Goal: Information Seeking & Learning: Learn about a topic

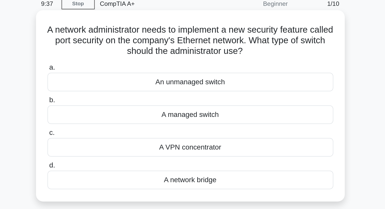
click at [208, 89] on div "A managed switch" at bounding box center [193, 88] width 164 height 11
click at [111, 82] on input "b. A managed switch" at bounding box center [111, 79] width 0 height 3
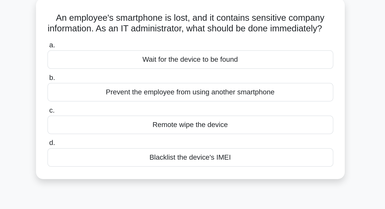
click at [202, 106] on div "Remote wipe the device" at bounding box center [193, 101] width 164 height 11
click at [111, 94] on input "c. Remote wipe the device" at bounding box center [111, 92] width 0 height 3
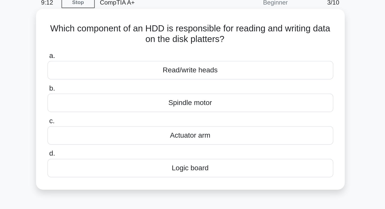
click at [202, 67] on div "Read/write heads" at bounding box center [193, 63] width 164 height 11
click at [111, 57] on input "a. Read/write heads" at bounding box center [111, 55] width 0 height 3
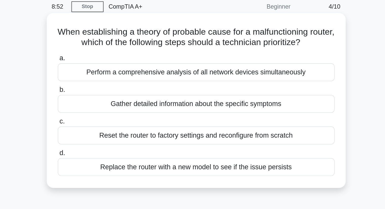
click at [200, 83] on div "Gather detailed information about the specific symptoms" at bounding box center [193, 82] width 164 height 11
click at [111, 76] on input "b. Gather detailed information about the specific symptoms" at bounding box center [111, 73] width 0 height 3
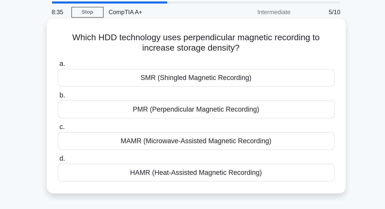
click at [201, 84] on div "PMR (Perpendicular Magnetic Recording)" at bounding box center [193, 82] width 164 height 11
click at [111, 76] on input "b. PMR (Perpendicular Magnetic Recording)" at bounding box center [111, 73] width 0 height 3
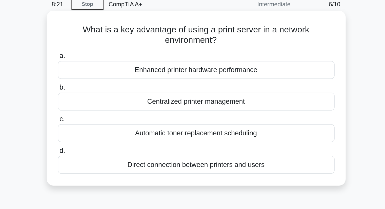
click at [210, 83] on div "Centralized printer management" at bounding box center [193, 82] width 164 height 11
click at [111, 76] on input "b. Centralized printer management" at bounding box center [111, 73] width 0 height 3
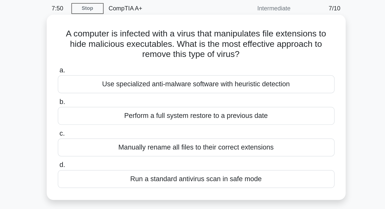
click at [194, 126] on div "Run a standard antivirus scan in safe mode" at bounding box center [193, 125] width 164 height 11
click at [111, 119] on input "d. Run a standard antivirus scan in safe mode" at bounding box center [111, 117] width 0 height 3
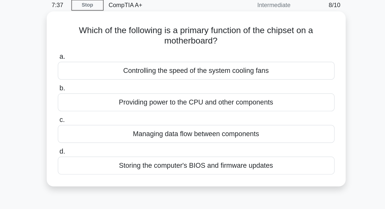
click at [187, 101] on div "Managing data flow between components" at bounding box center [193, 101] width 164 height 11
click at [111, 94] on input "c. Managing data flow between components" at bounding box center [111, 92] width 0 height 3
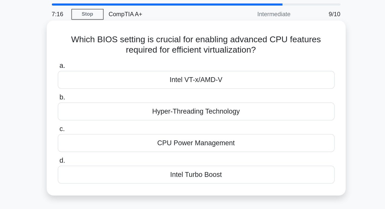
click at [211, 81] on div "Hyper-Threading Technology" at bounding box center [193, 82] width 164 height 11
click at [111, 76] on input "b. Hyper-Threading Technology" at bounding box center [111, 73] width 0 height 3
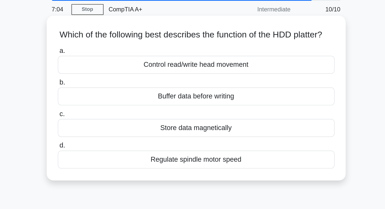
click at [211, 100] on div "Store data magnetically" at bounding box center [193, 95] width 164 height 11
click at [111, 88] on input "c. Store data magnetically" at bounding box center [111, 86] width 0 height 3
